Goal: Complete application form

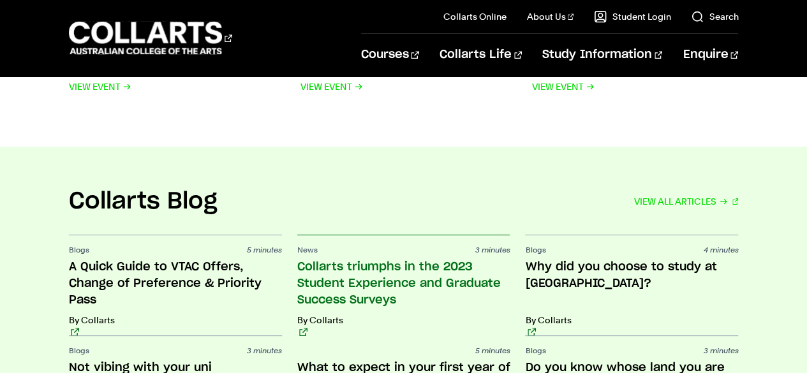
scroll to position [2828, 0]
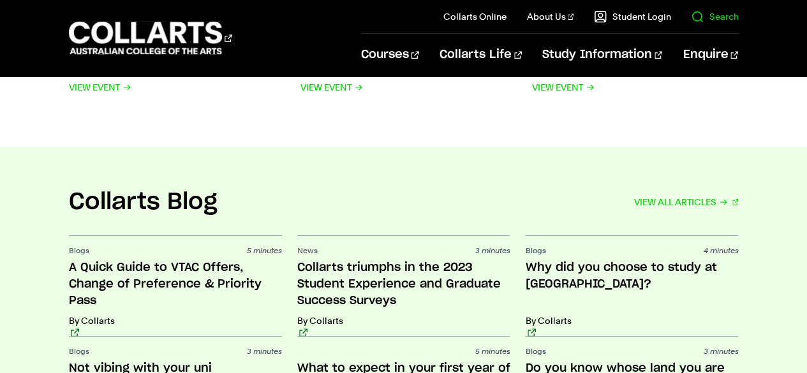
click at [712, 22] on link "Search" at bounding box center [714, 16] width 47 height 13
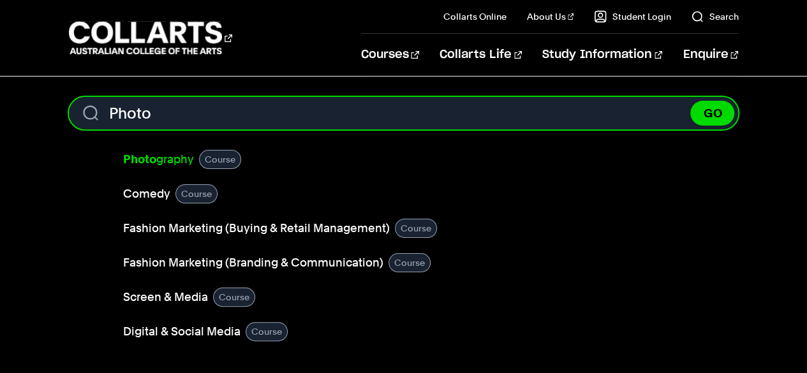
type input "Photo"
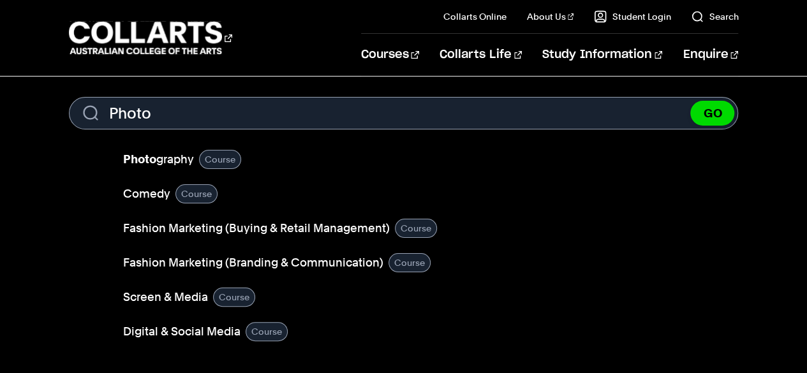
click at [168, 157] on link "Photo graphy" at bounding box center [158, 159] width 71 height 18
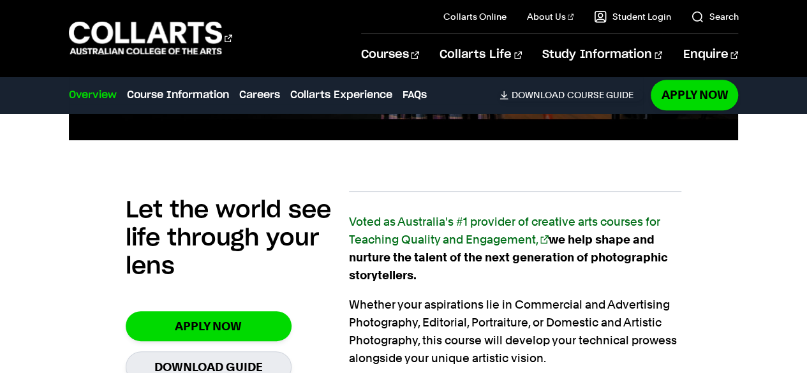
scroll to position [677, 0]
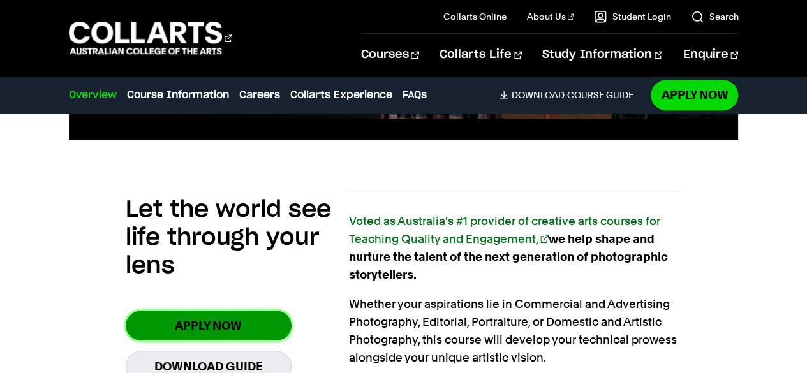
click at [201, 337] on link "Apply Now" at bounding box center [209, 326] width 166 height 30
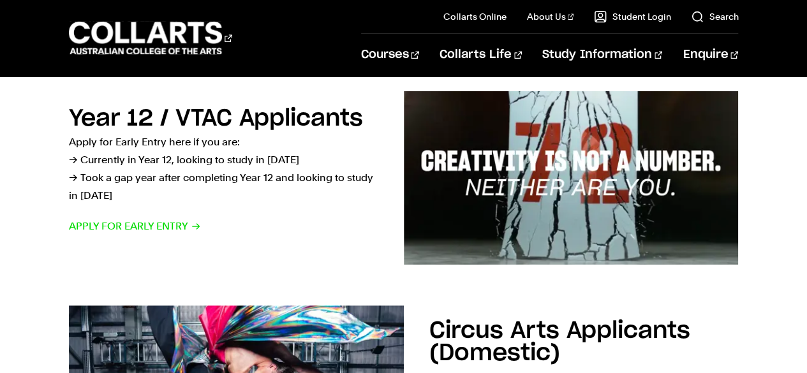
scroll to position [423, 0]
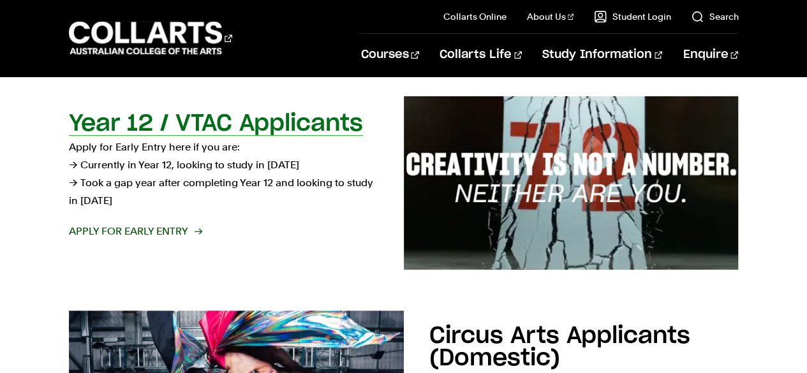
click at [153, 238] on span "Apply for Early Entry" at bounding box center [135, 232] width 132 height 18
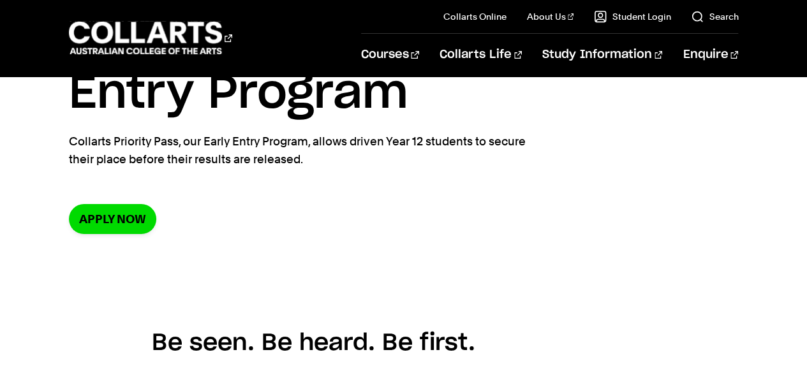
scroll to position [103, 0]
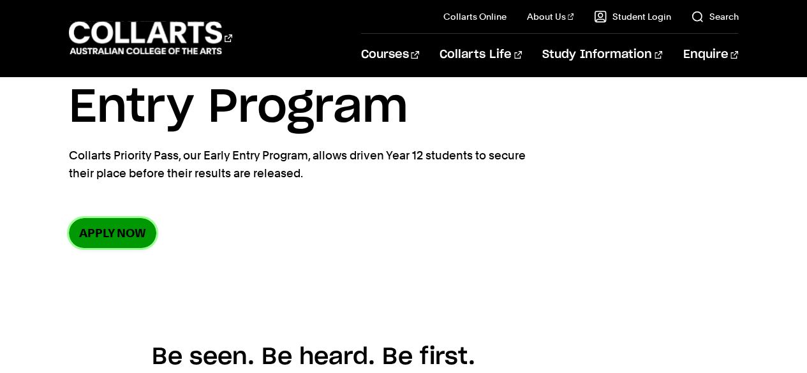
click at [123, 238] on link "Apply now" at bounding box center [112, 233] width 87 height 30
